Goal: Transaction & Acquisition: Purchase product/service

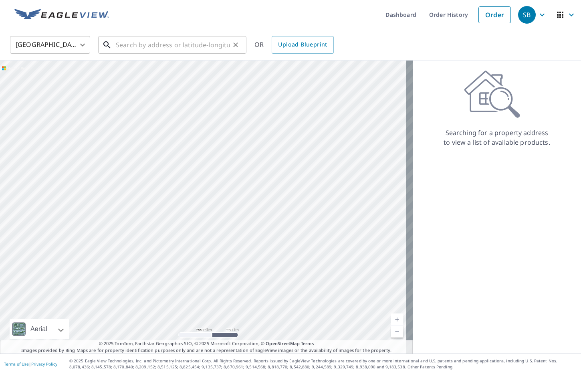
click at [155, 46] on input "text" at bounding box center [173, 45] width 114 height 22
paste input "11 Deerfield Ln"
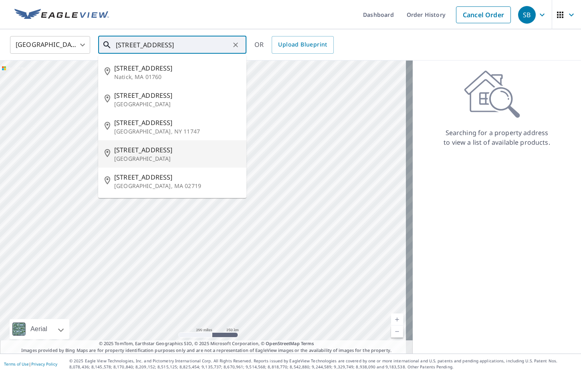
type input "11 Deerfield Ln"
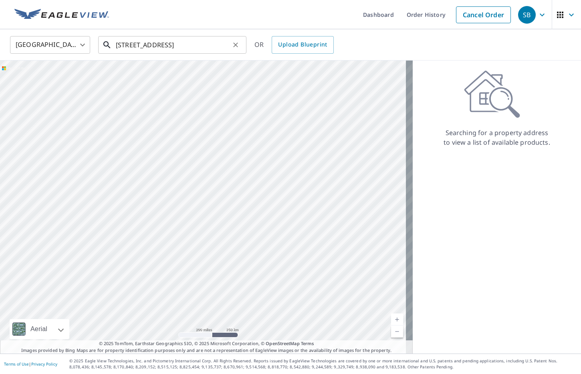
click at [234, 43] on icon "Clear" at bounding box center [235, 44] width 5 height 5
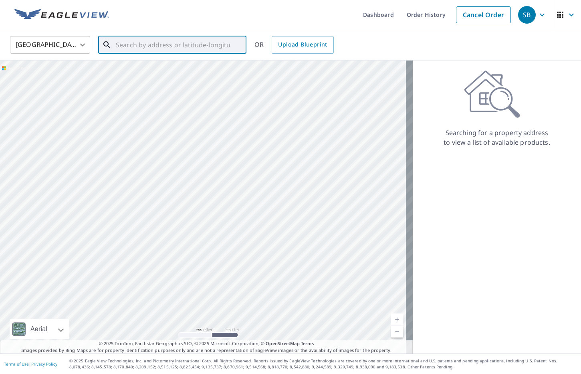
paste input "11 Deerfield Ln St. Louis, MO 63146"
click at [207, 68] on span "11 Deerfield Ln" at bounding box center [177, 68] width 126 height 10
type input "11 Deerfield Ln Saint Louis, MO 63146"
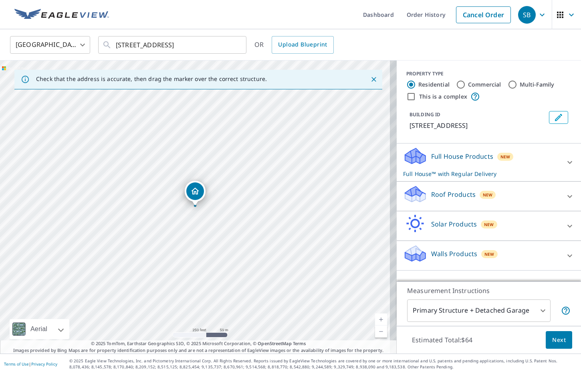
click at [463, 203] on div "Roof Products New" at bounding box center [481, 196] width 157 height 23
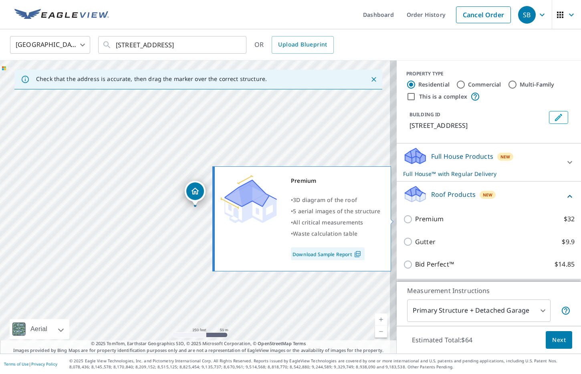
click at [423, 222] on p "Premium" at bounding box center [429, 219] width 28 height 10
click at [415, 222] on input "Premium $32" at bounding box center [409, 219] width 12 height 10
checkbox input "true"
checkbox input "false"
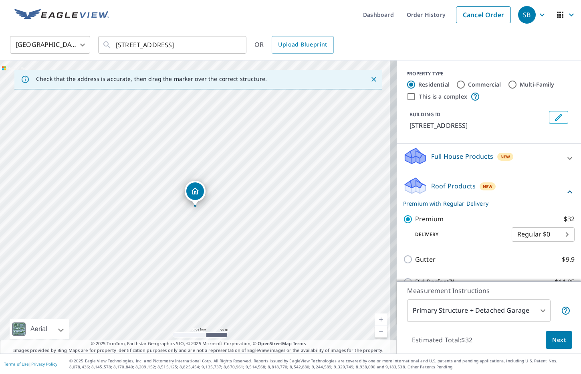
click at [546, 344] on button "Next" at bounding box center [559, 340] width 26 height 18
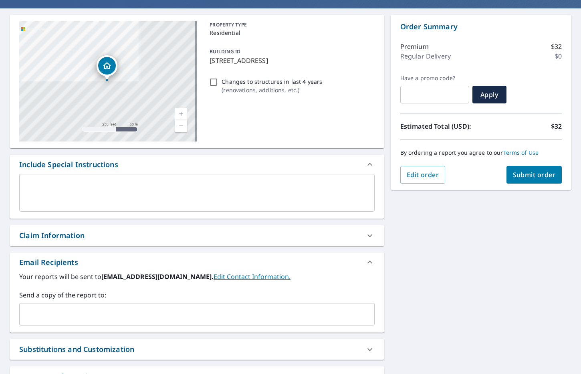
scroll to position [67, 0]
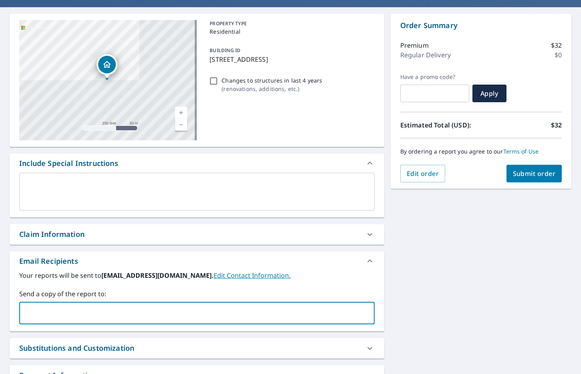
click at [170, 312] on input "text" at bounding box center [191, 312] width 336 height 15
paste input "[PERSON_NAME][EMAIL_ADDRESS][DOMAIN_NAME]"
type input "[PERSON_NAME][EMAIL_ADDRESS][DOMAIN_NAME]"
checkbox input "true"
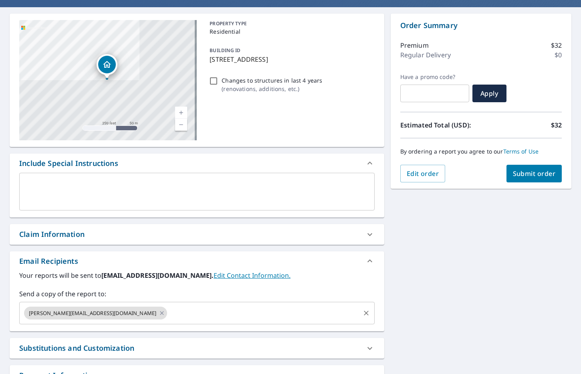
click at [168, 316] on input "text" at bounding box center [263, 312] width 191 height 15
paste input "Thomas.Albers@Bonedry.com"
type input "Thomas.Albers@Bonedry.com"
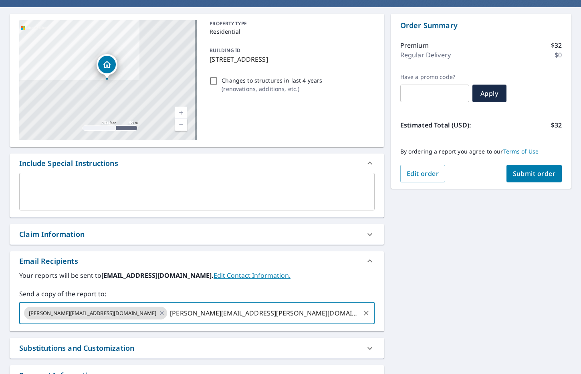
checkbox input "true"
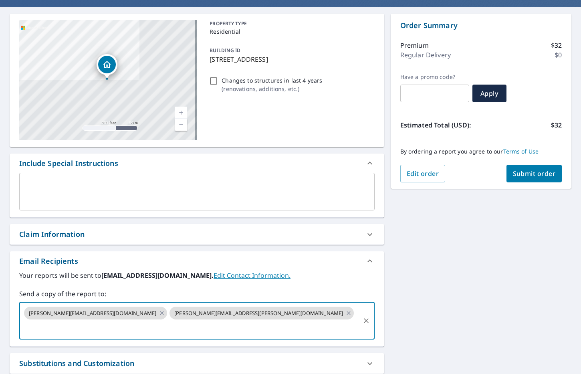
click at [233, 304] on div "Adnan.Kasapovic@Bonedry.com Thomas.Albers@Bonedry.com ​" at bounding box center [196, 321] width 355 height 38
paste input "Hassan.Mansour@Bonedry.com"
type input "Hassan.Mansour@Bonedry.com"
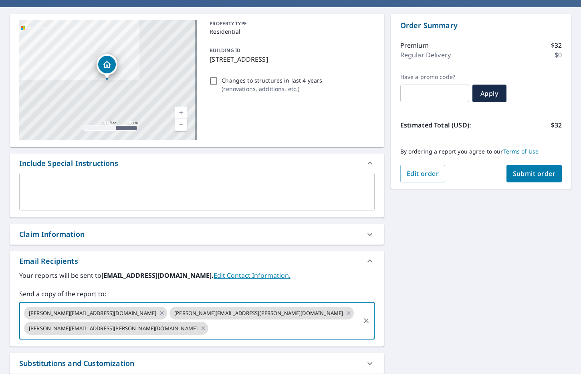
click at [514, 181] on button "Submit order" at bounding box center [534, 174] width 56 height 18
checkbox input "true"
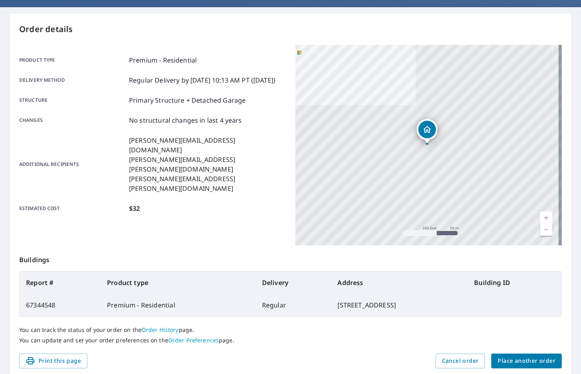
click at [555, 360] on div "Order details Product type Premium - Residential Delivery method Regular Delive…" at bounding box center [291, 196] width 562 height 364
click at [548, 360] on button "Place another order" at bounding box center [526, 360] width 70 height 15
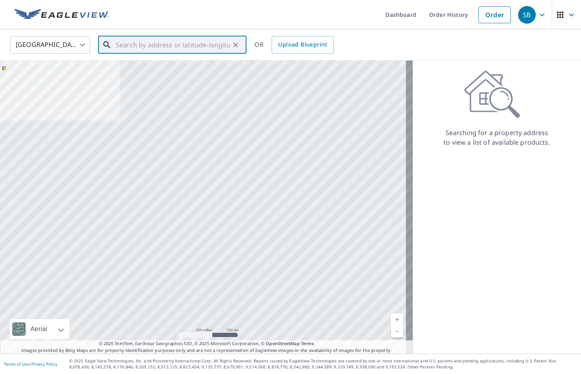
click at [190, 43] on input "text" at bounding box center [173, 45] width 114 height 22
paste input "[STREET_ADDRESS]"
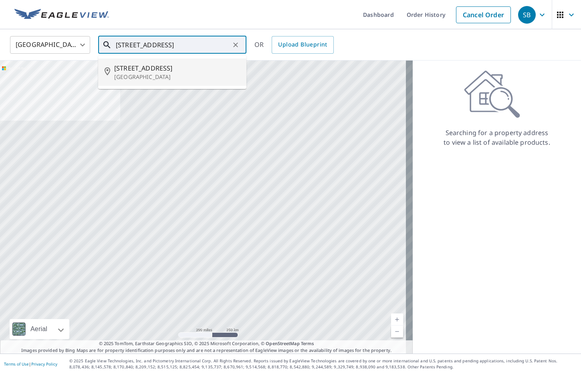
click at [168, 67] on span "[STREET_ADDRESS]" at bounding box center [177, 68] width 126 height 10
type input "[STREET_ADDRESS]"
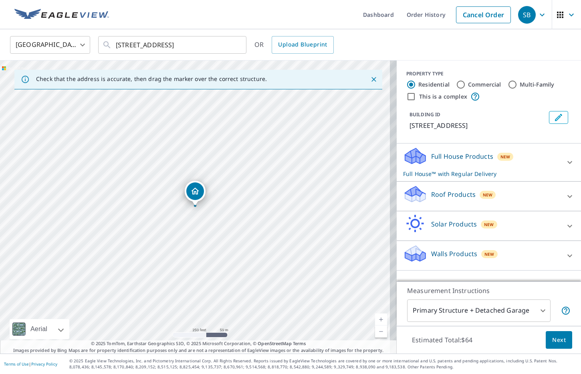
click at [473, 155] on p "Full House Products" at bounding box center [462, 156] width 62 height 10
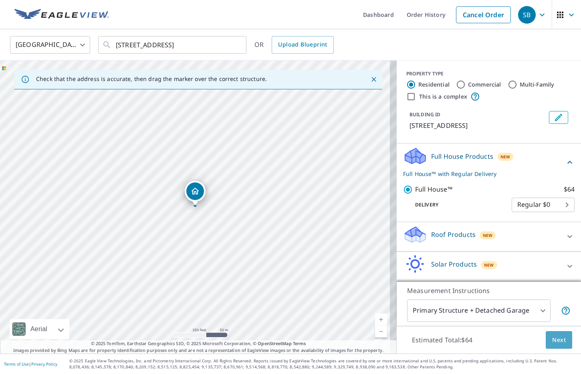
click at [552, 341] on span "Next" at bounding box center [559, 340] width 14 height 10
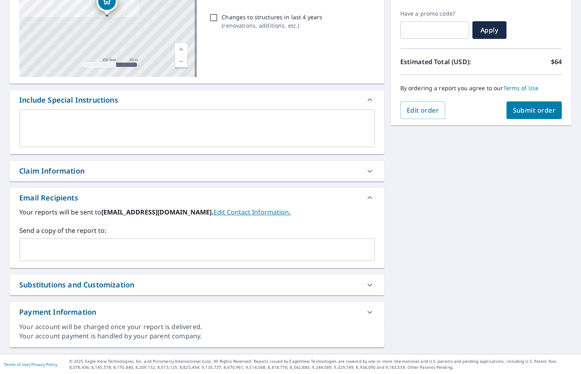
scroll to position [131, 0]
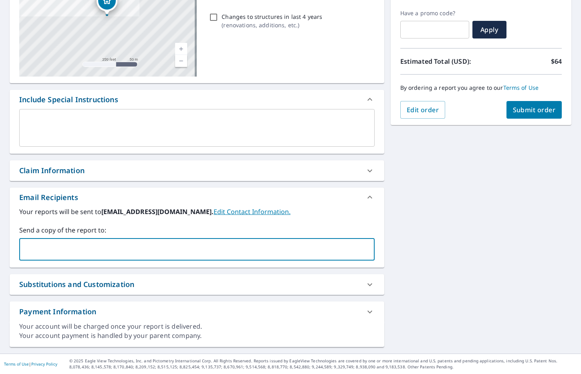
click at [151, 253] on input "text" at bounding box center [191, 249] width 336 height 15
paste input "[PERSON_NAME][EMAIL_ADDRESS][DOMAIN_NAME]"
type input "[PERSON_NAME][EMAIL_ADDRESS][DOMAIN_NAME]"
checkbox input "true"
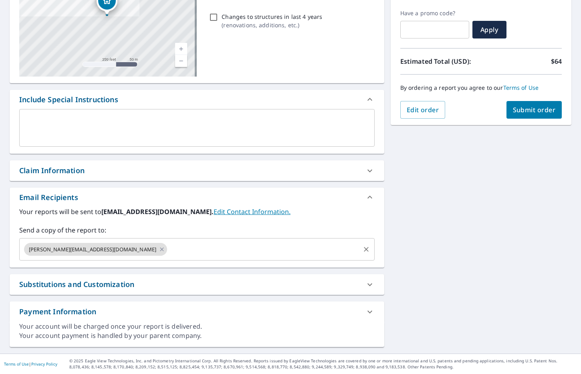
click at [170, 258] on div "[PERSON_NAME][EMAIL_ADDRESS][DOMAIN_NAME] ​" at bounding box center [196, 249] width 355 height 22
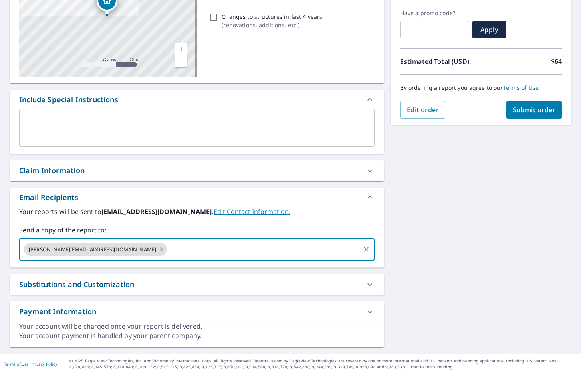
paste input "[PERSON_NAME][EMAIL_ADDRESS][PERSON_NAME][DOMAIN_NAME]"
type input "[PERSON_NAME][EMAIL_ADDRESS][PERSON_NAME][DOMAIN_NAME]"
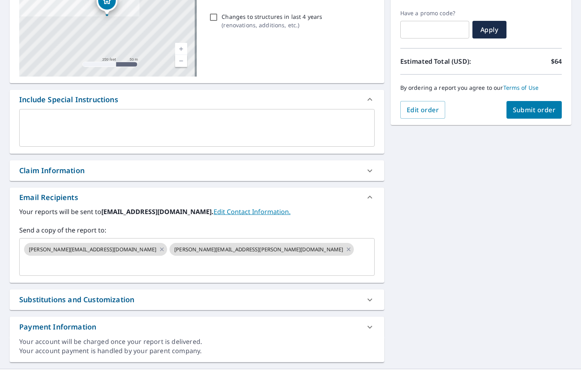
click at [488, 289] on div "[STREET_ADDRESS] Aerial Road A standard road map Aerial A detailed look from ab…" at bounding box center [290, 156] width 581 height 425
click at [526, 117] on button "Submit order" at bounding box center [534, 110] width 56 height 18
checkbox input "true"
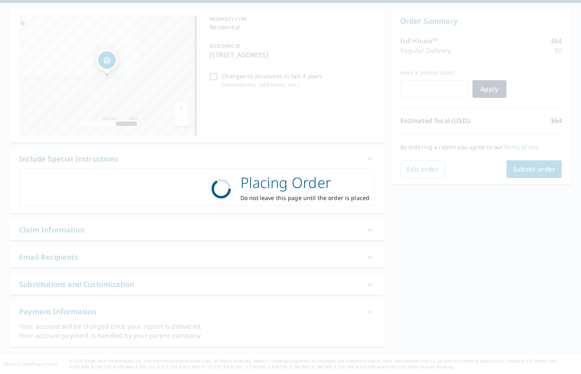
scroll to position [71, 0]
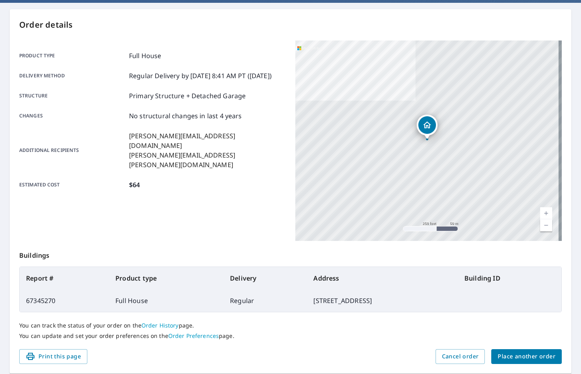
click at [526, 355] on span "Place another order" at bounding box center [527, 356] width 58 height 10
